Goal: Check status: Check status

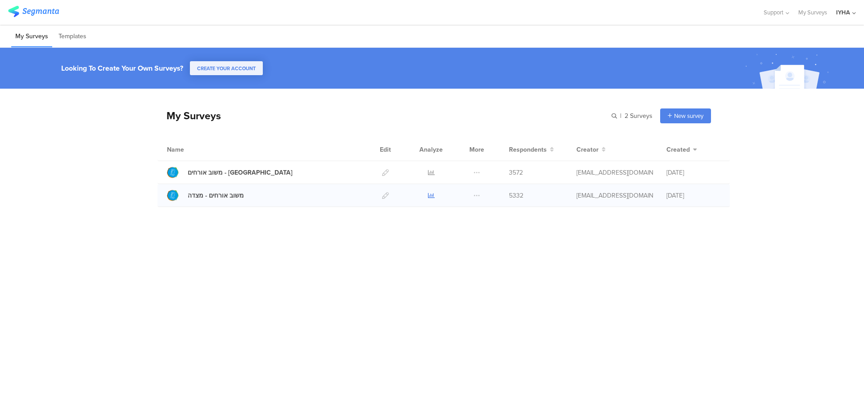
click at [430, 195] on icon at bounding box center [431, 195] width 7 height 7
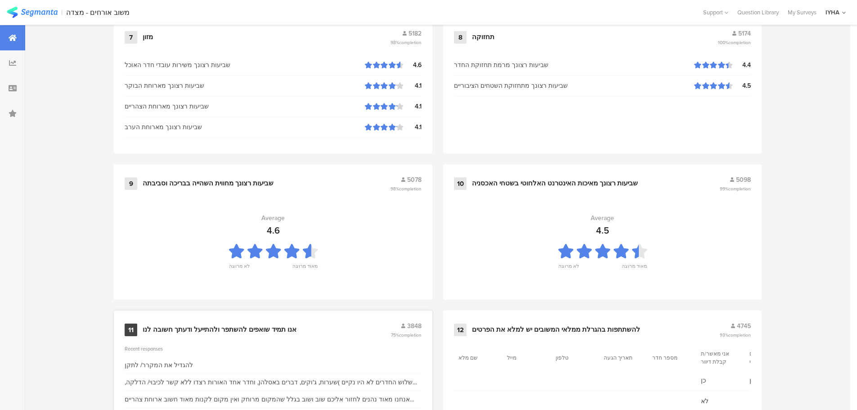
scroll to position [910, 0]
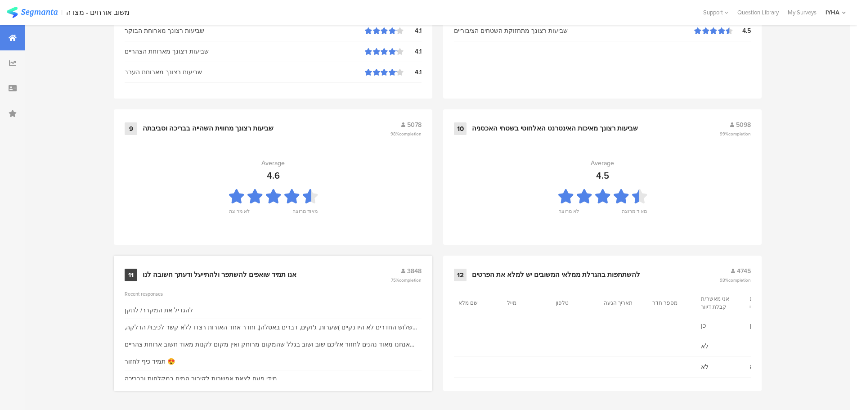
click at [221, 275] on div "אנו תמיד שואפים להשתפר ולהתייעל ודעתך חשובה לנו" at bounding box center [220, 275] width 154 height 9
